Goal: Find specific page/section: Find specific page/section

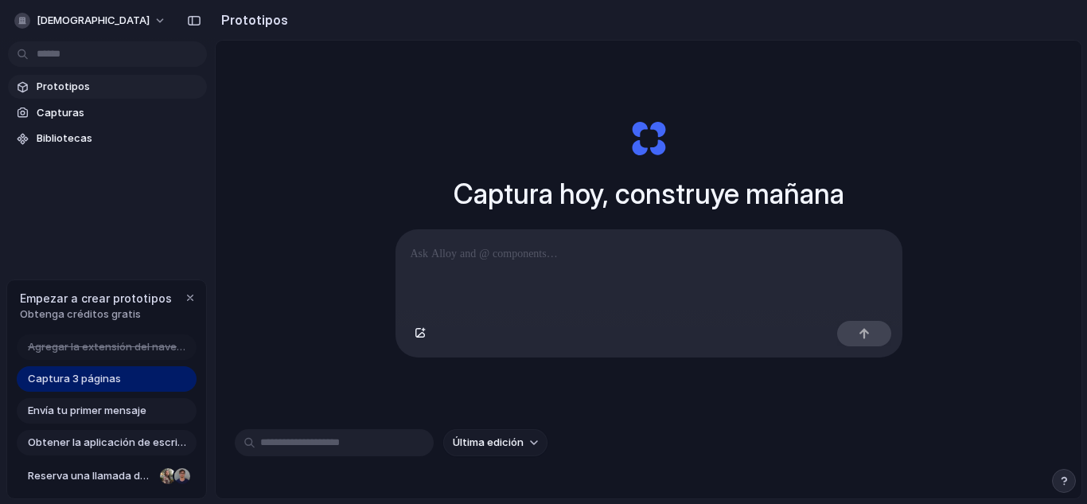
click at [602, 266] on div at bounding box center [648, 272] width 505 height 84
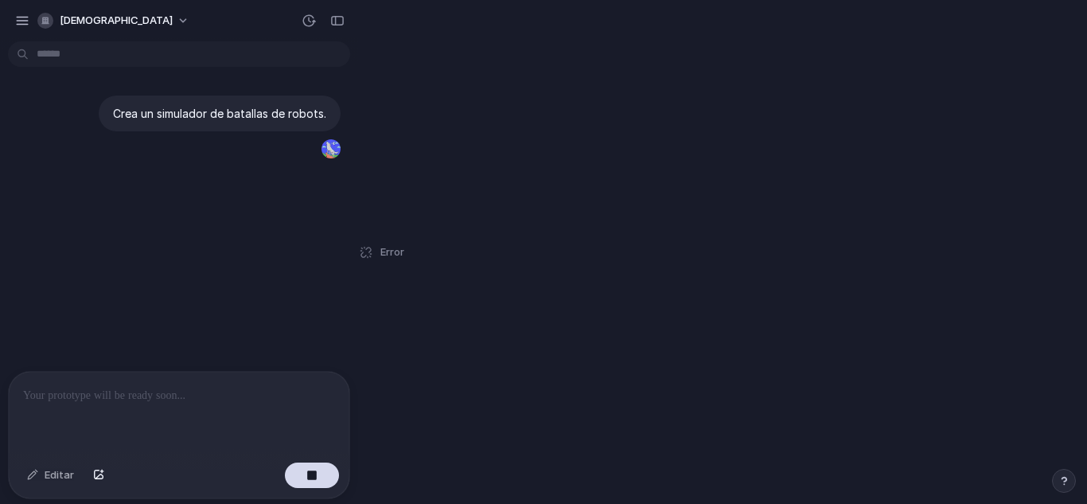
drag, startPoint x: 291, startPoint y: 406, endPoint x: 296, endPoint y: 397, distance: 10.4
click at [296, 397] on div at bounding box center [179, 414] width 341 height 84
click at [310, 472] on div "button" at bounding box center [311, 475] width 11 height 11
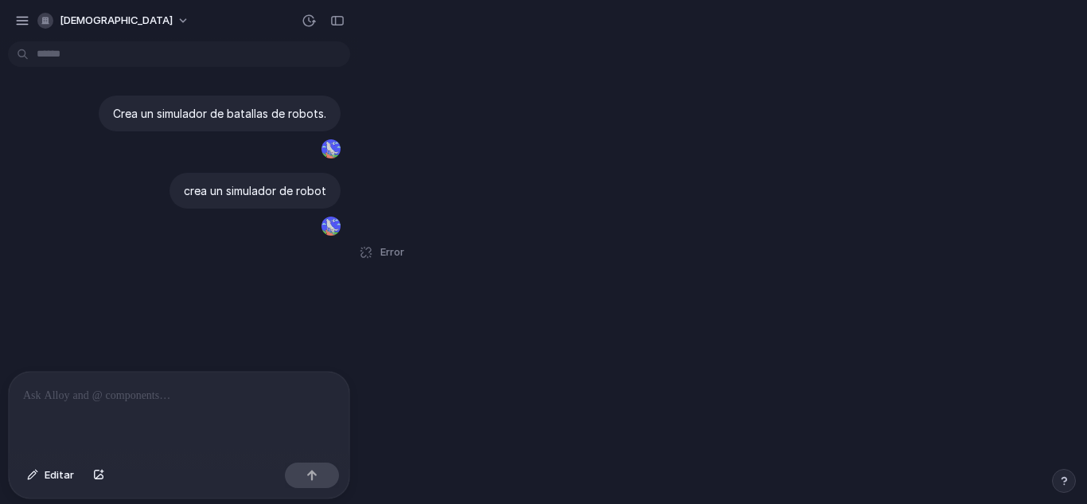
click at [285, 400] on div at bounding box center [179, 414] width 341 height 84
